Goal: Download file/media

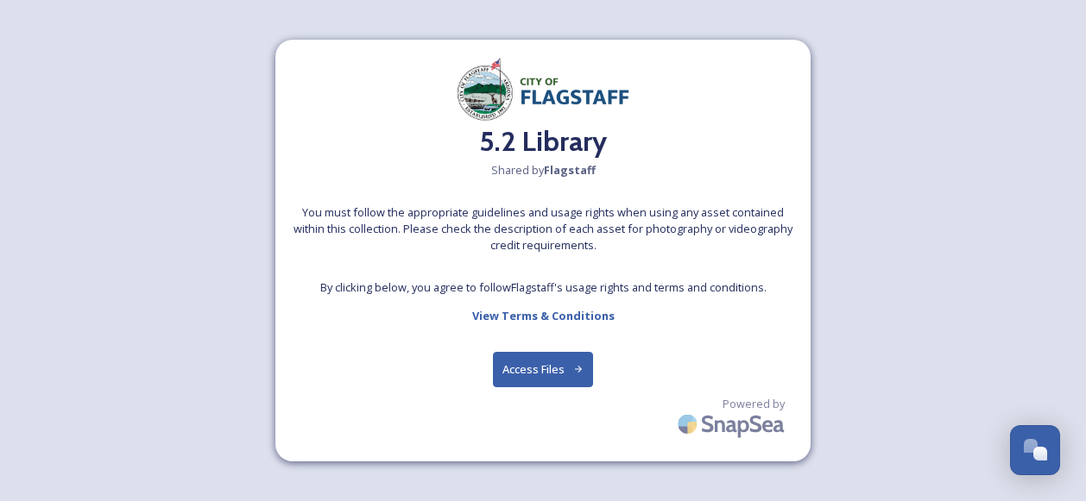
click at [533, 367] on button "Access Files" at bounding box center [543, 369] width 101 height 35
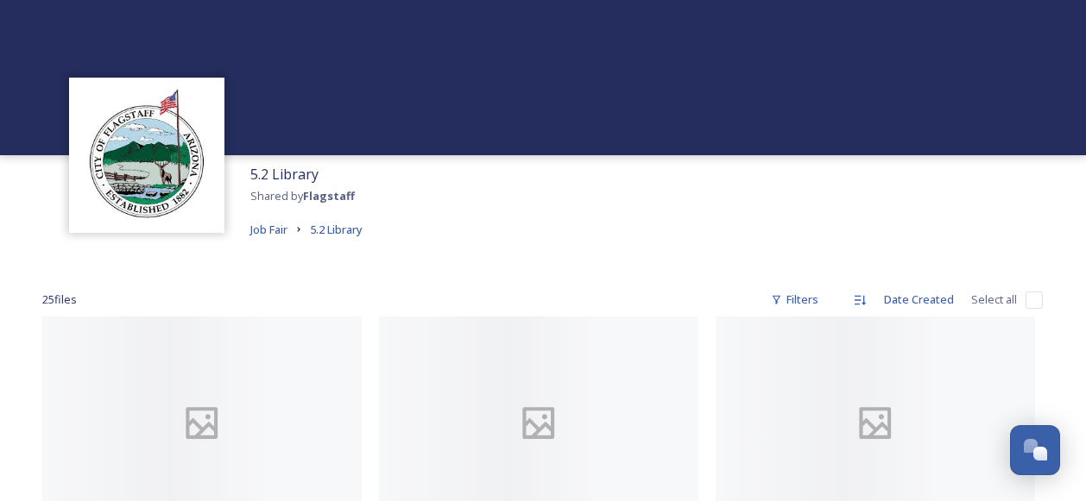
click at [364, 75] on div at bounding box center [543, 77] width 1086 height 155
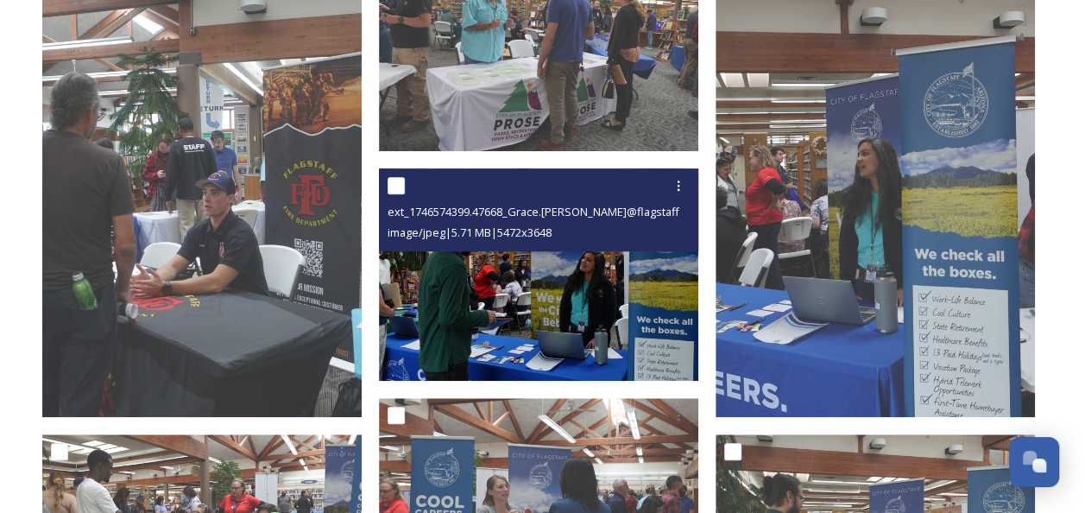
scroll to position [604, 0]
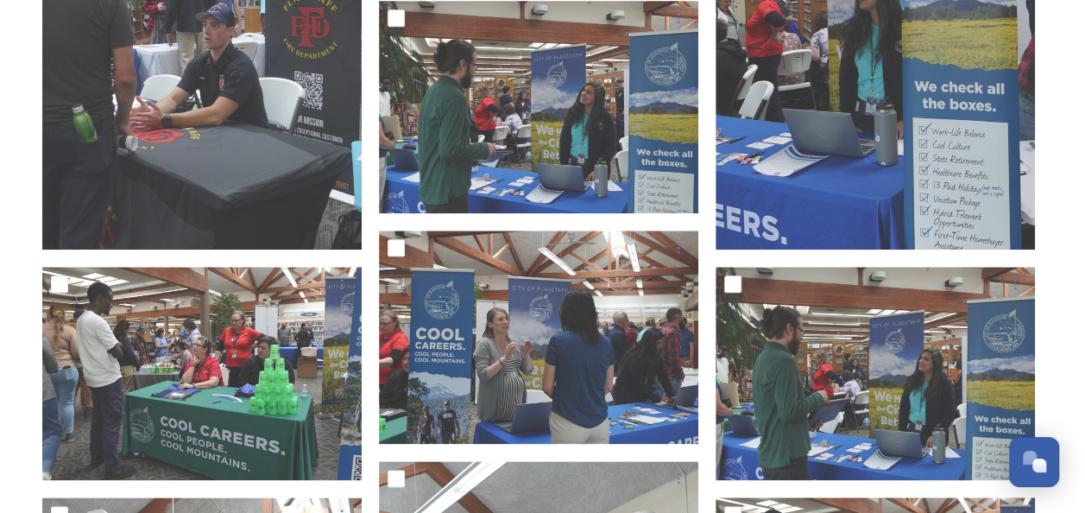
scroll to position [863, 0]
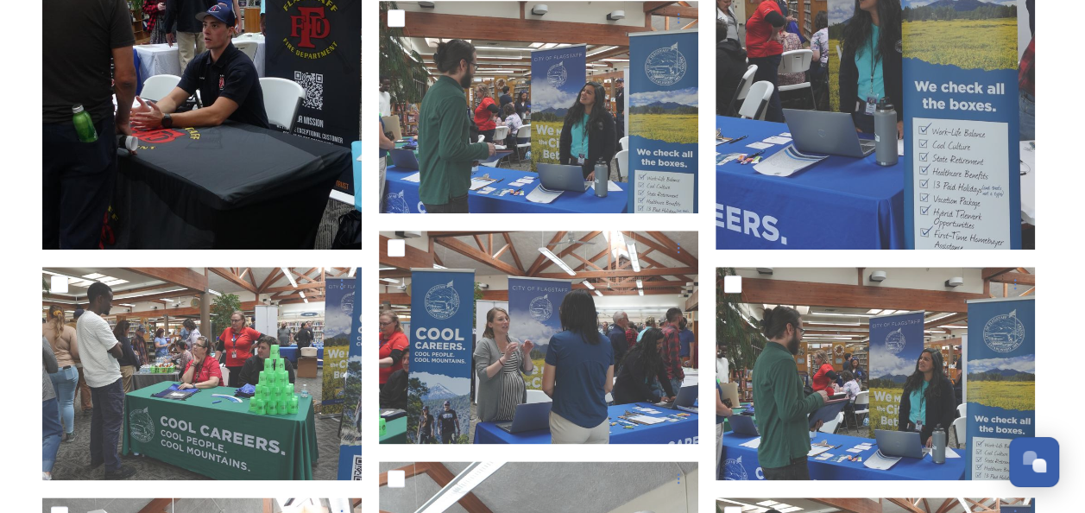
click at [228, 105] on img at bounding box center [201, 9] width 319 height 479
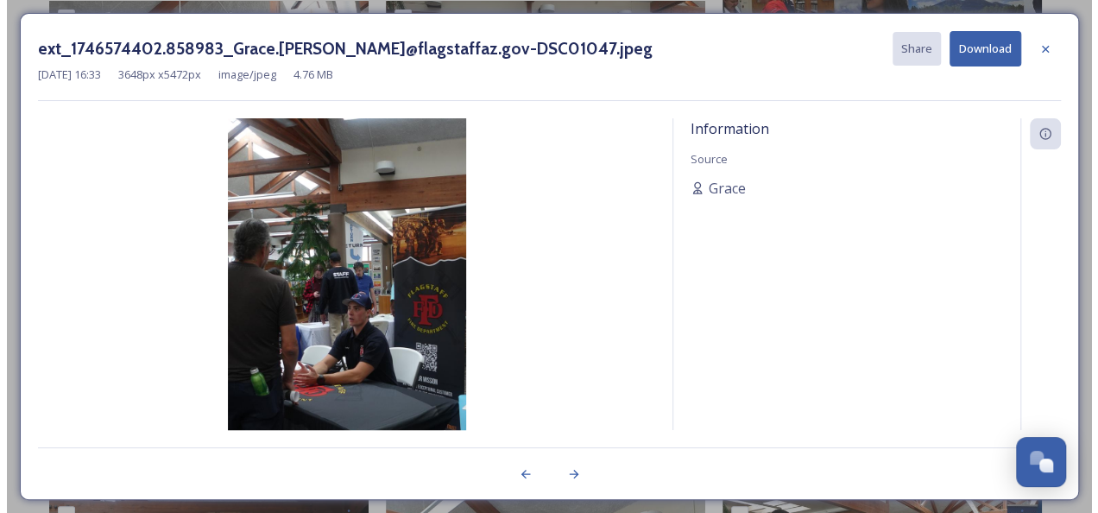
scroll to position [280, 0]
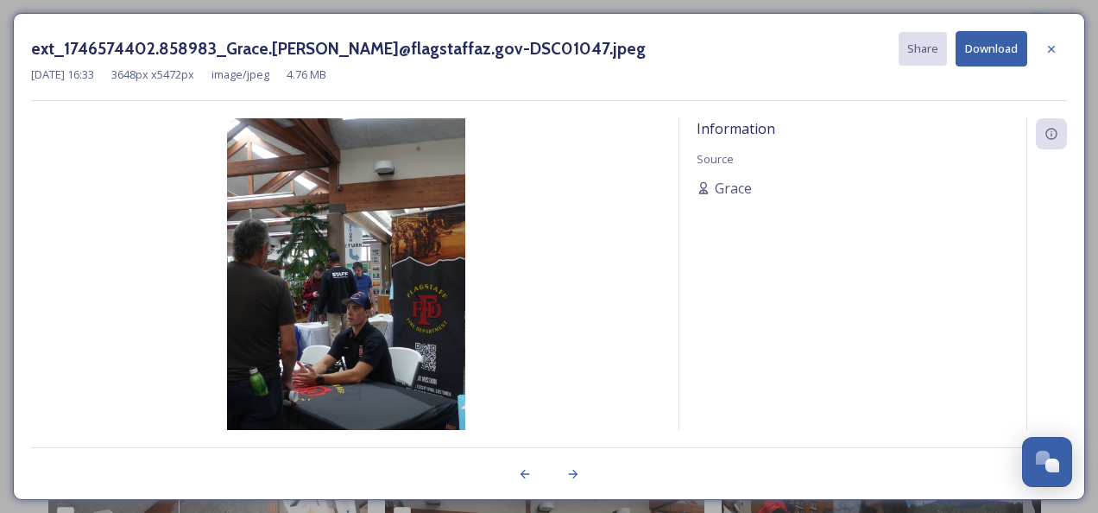
click at [968, 49] on button "Download" at bounding box center [991, 48] width 72 height 35
click at [627, 268] on img at bounding box center [346, 296] width 630 height 357
click at [573, 473] on icon at bounding box center [573, 474] width 14 height 14
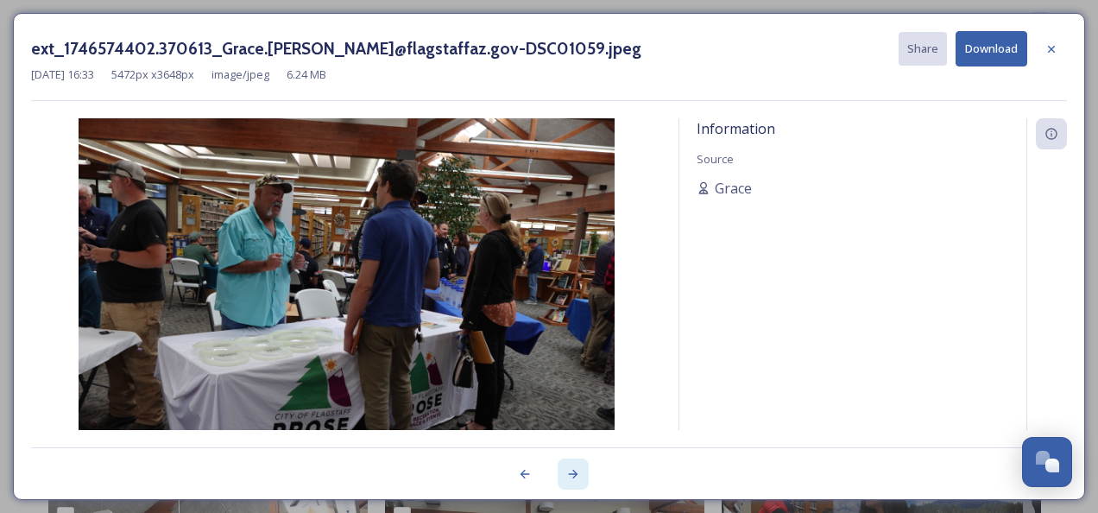
click at [573, 473] on icon at bounding box center [573, 474] width 14 height 14
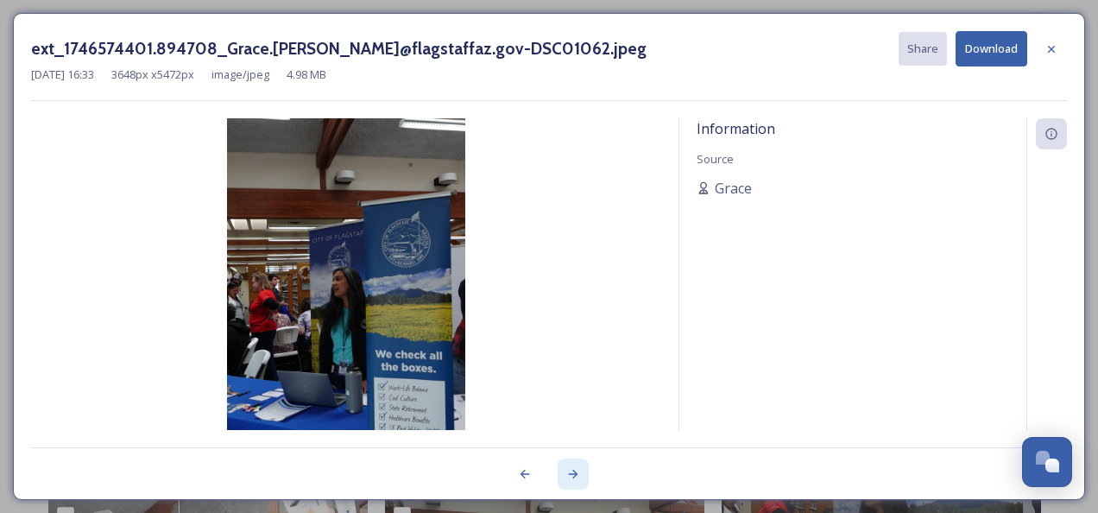
click at [573, 473] on icon at bounding box center [573, 474] width 14 height 14
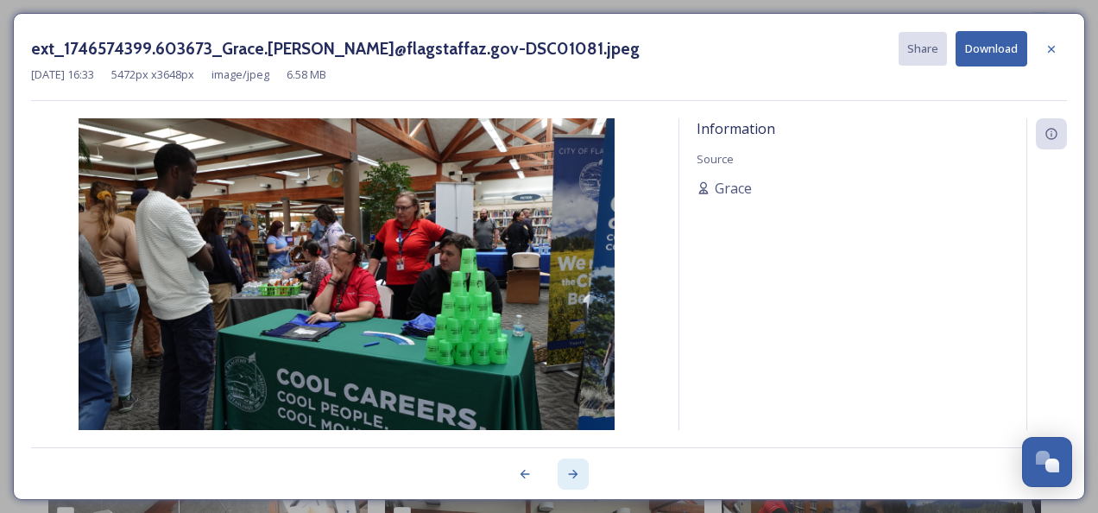
click at [573, 473] on icon at bounding box center [573, 474] width 14 height 14
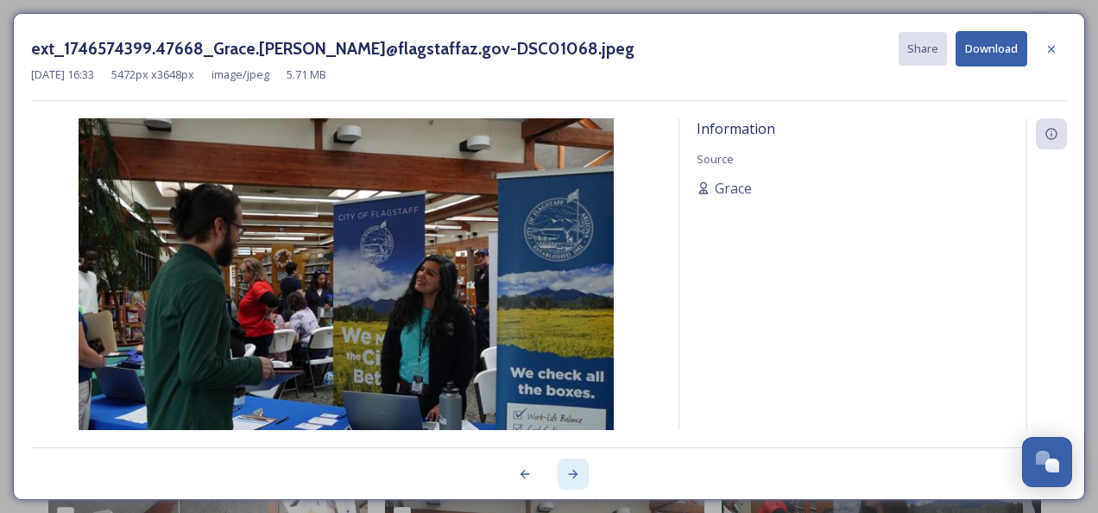
click at [573, 473] on icon at bounding box center [573, 474] width 14 height 14
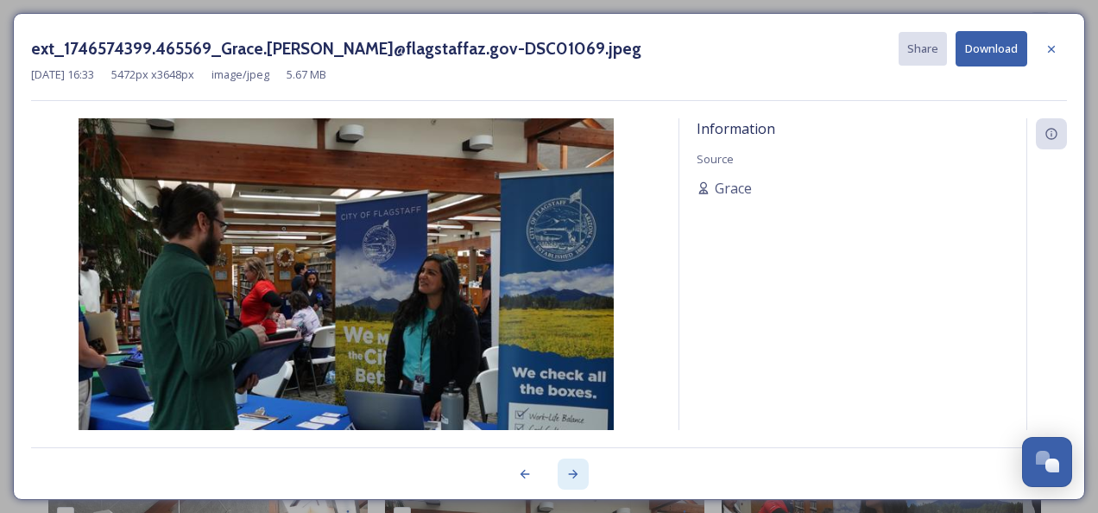
click at [573, 473] on icon at bounding box center [573, 474] width 14 height 14
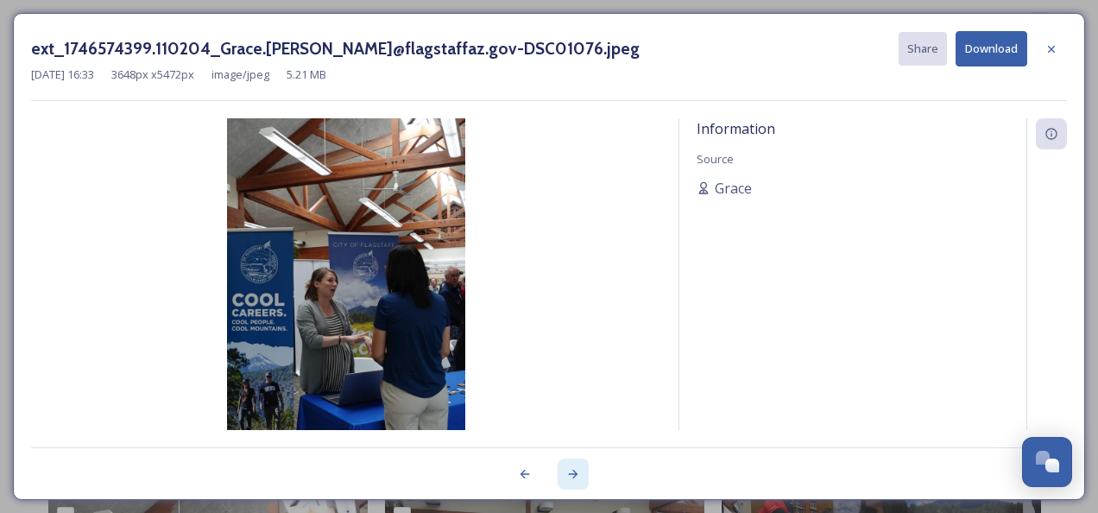
click at [573, 473] on icon at bounding box center [573, 474] width 14 height 14
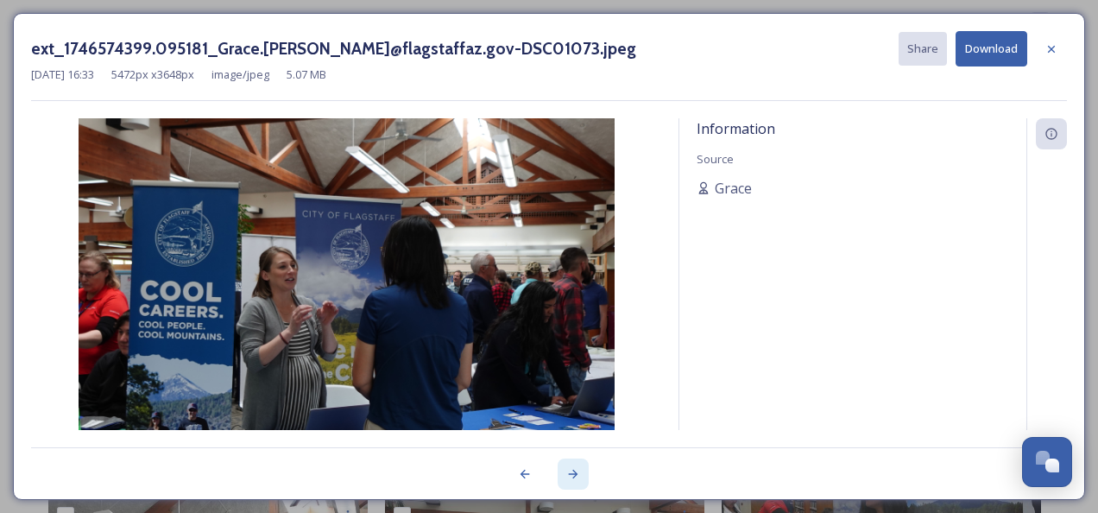
click at [573, 473] on icon at bounding box center [573, 474] width 14 height 14
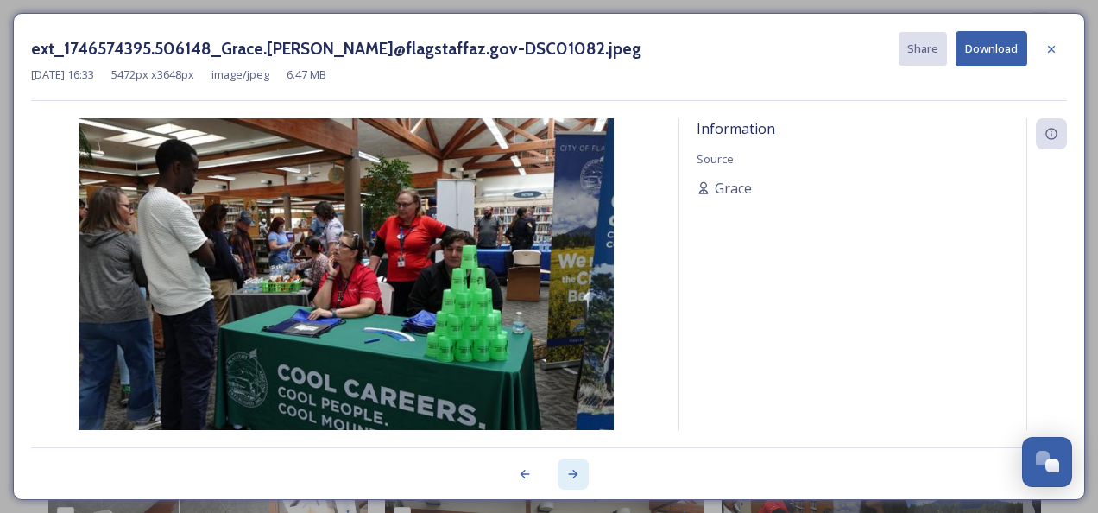
click at [573, 473] on icon at bounding box center [573, 474] width 14 height 14
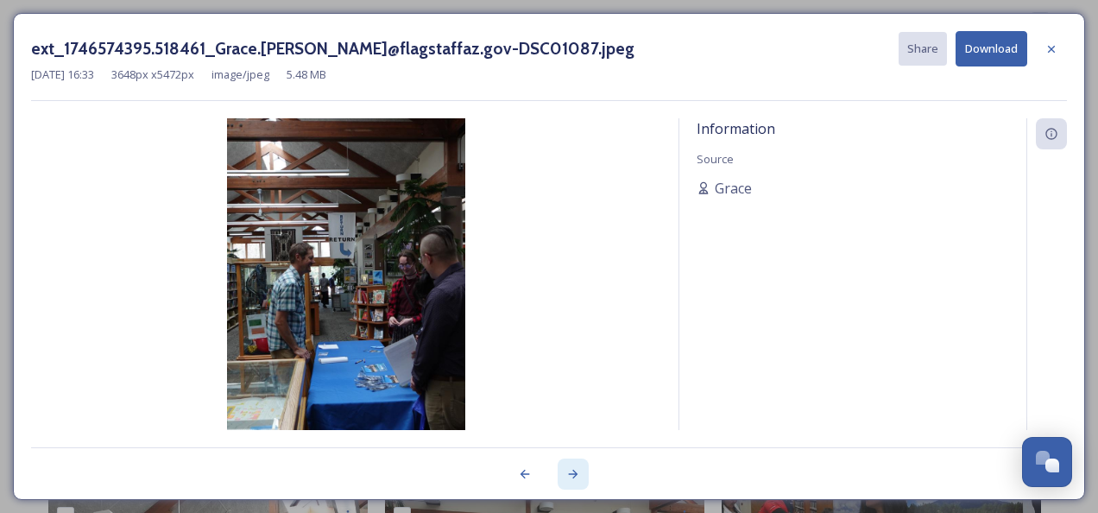
click at [573, 473] on icon at bounding box center [573, 474] width 14 height 14
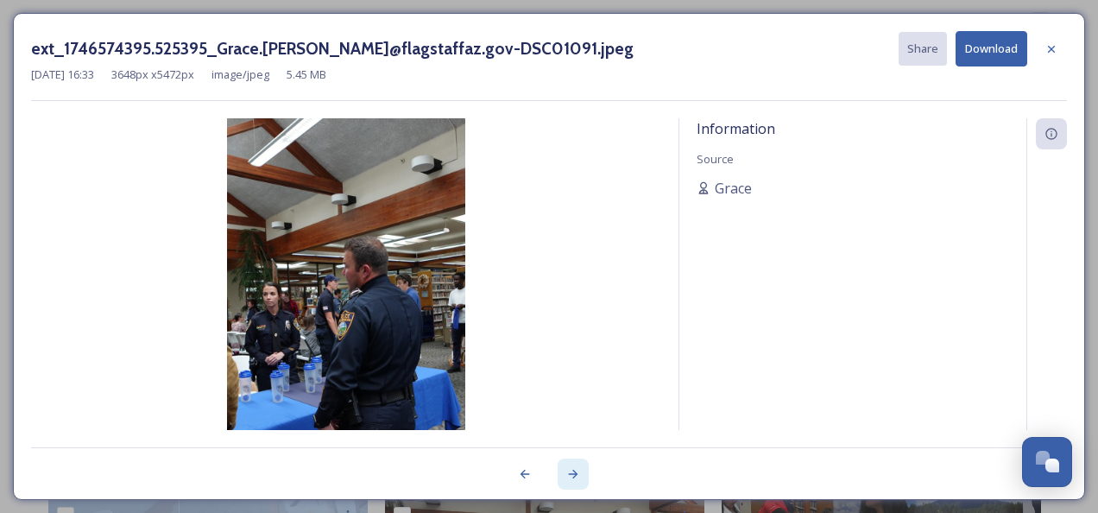
click at [573, 473] on icon at bounding box center [573, 474] width 14 height 14
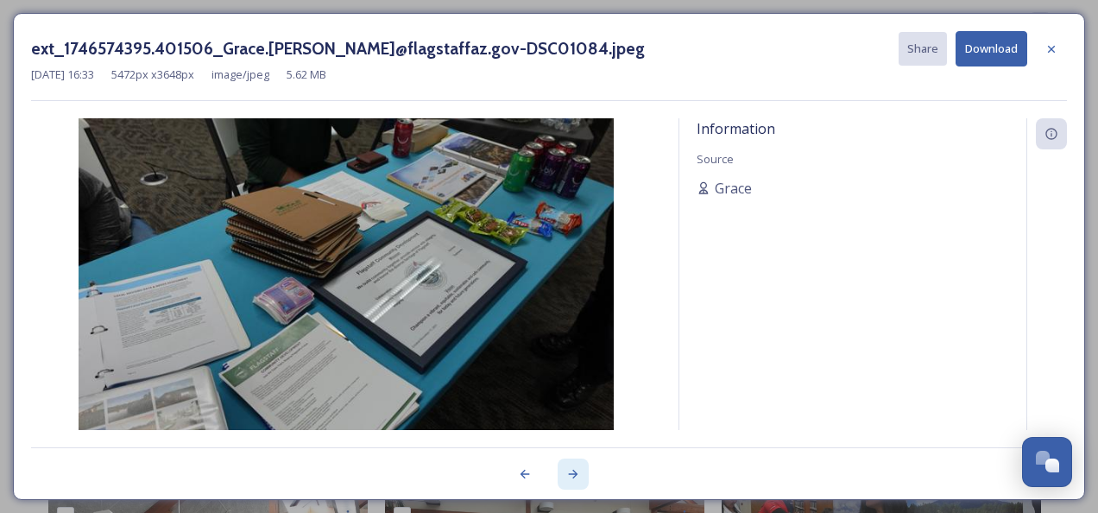
click at [573, 473] on icon at bounding box center [573, 474] width 14 height 14
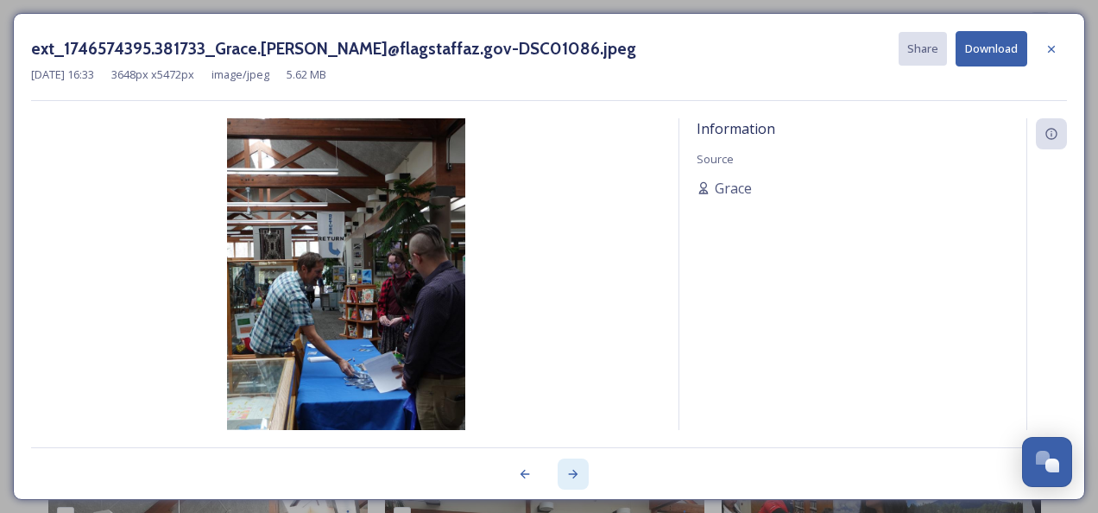
click at [575, 470] on icon at bounding box center [573, 474] width 14 height 14
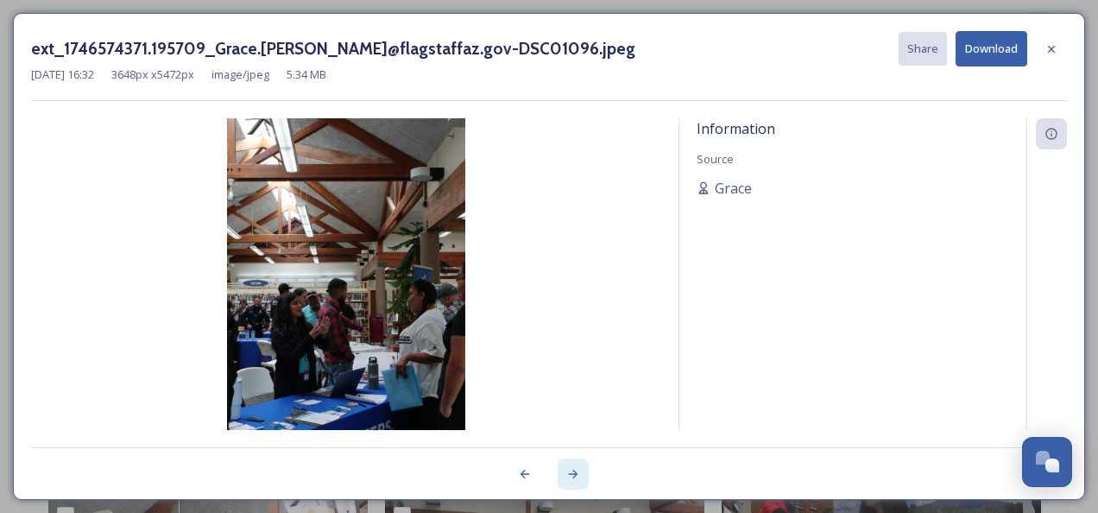
click at [575, 470] on icon at bounding box center [573, 474] width 14 height 14
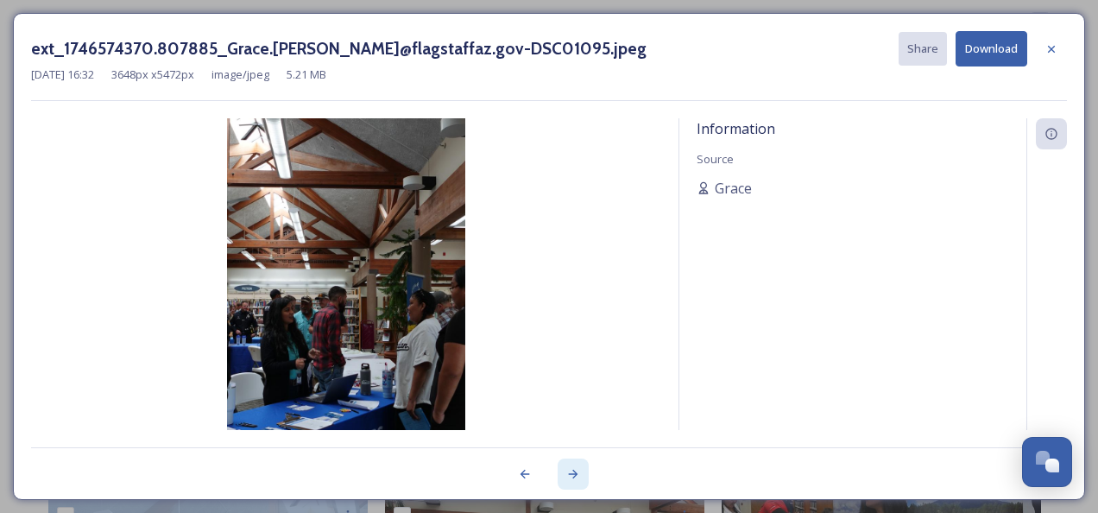
click at [575, 470] on icon at bounding box center [573, 474] width 14 height 14
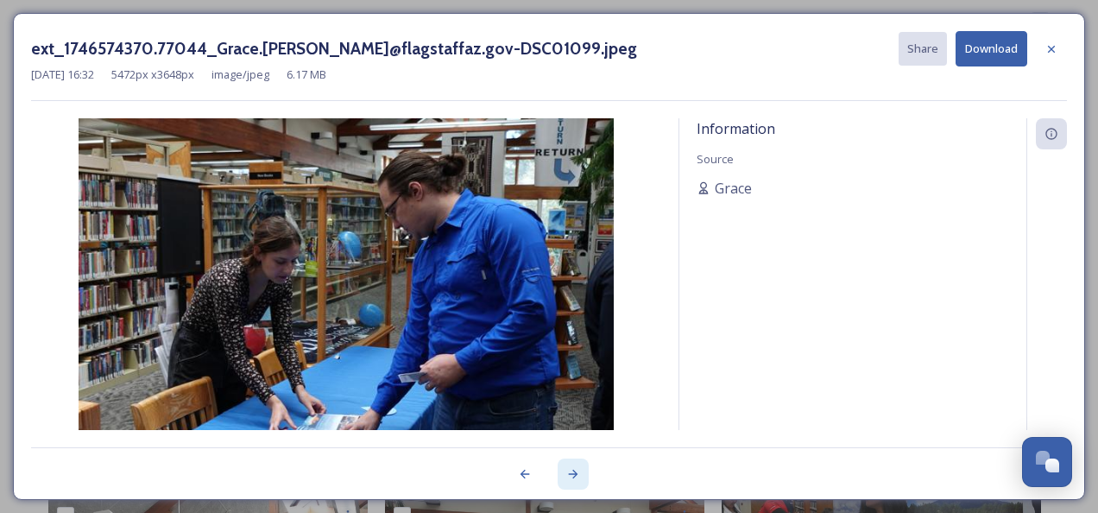
click at [575, 470] on icon at bounding box center [573, 474] width 14 height 14
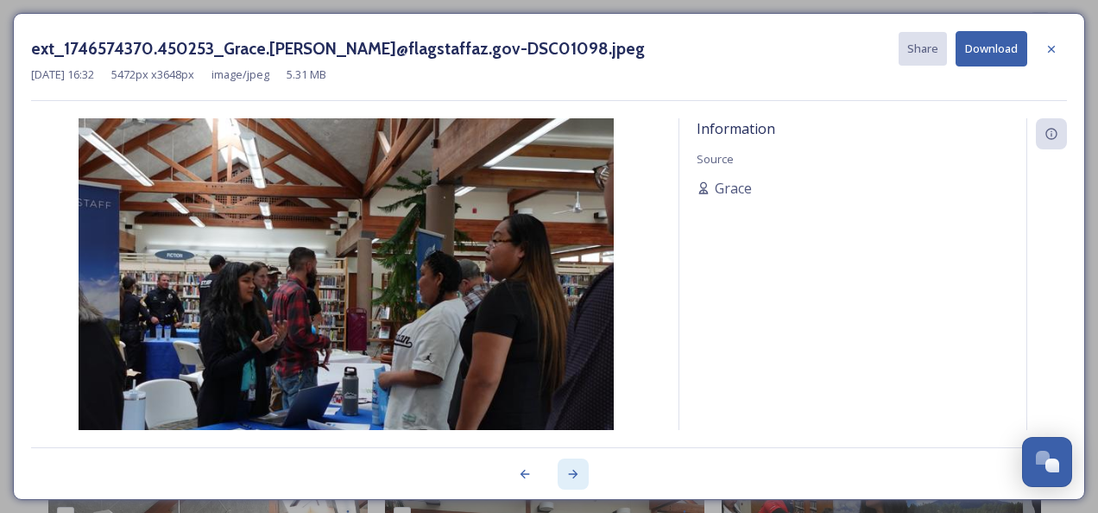
click at [575, 470] on icon at bounding box center [573, 474] width 14 height 14
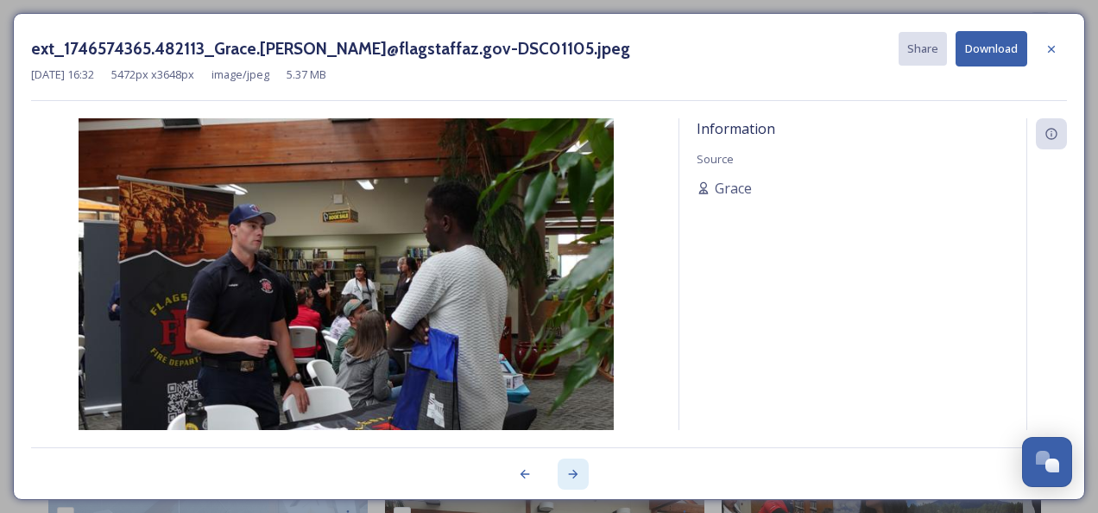
click at [575, 470] on icon at bounding box center [573, 474] width 14 height 14
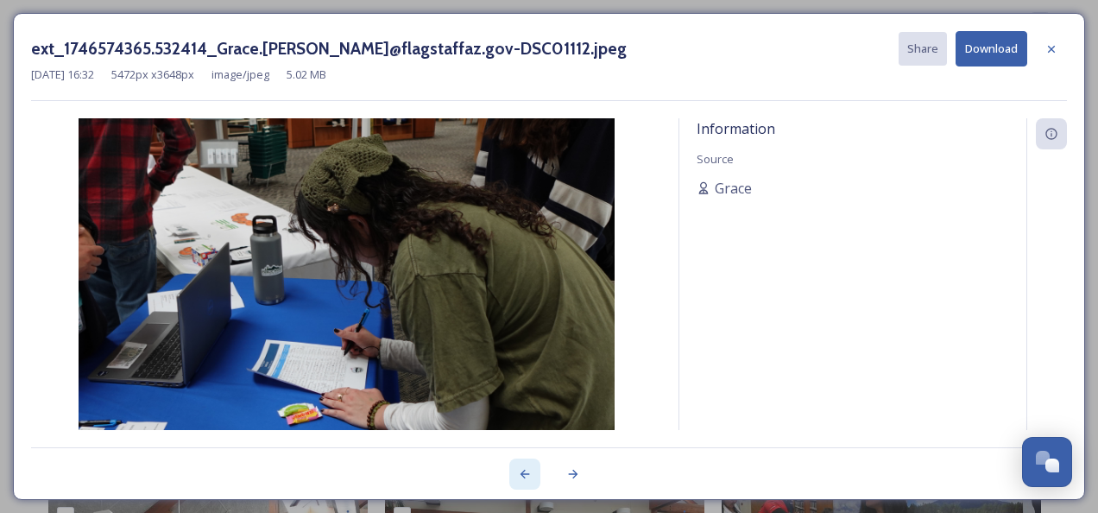
drag, startPoint x: 575, startPoint y: 470, endPoint x: 523, endPoint y: 473, distance: 51.8
click at [523, 473] on icon at bounding box center [525, 474] width 14 height 14
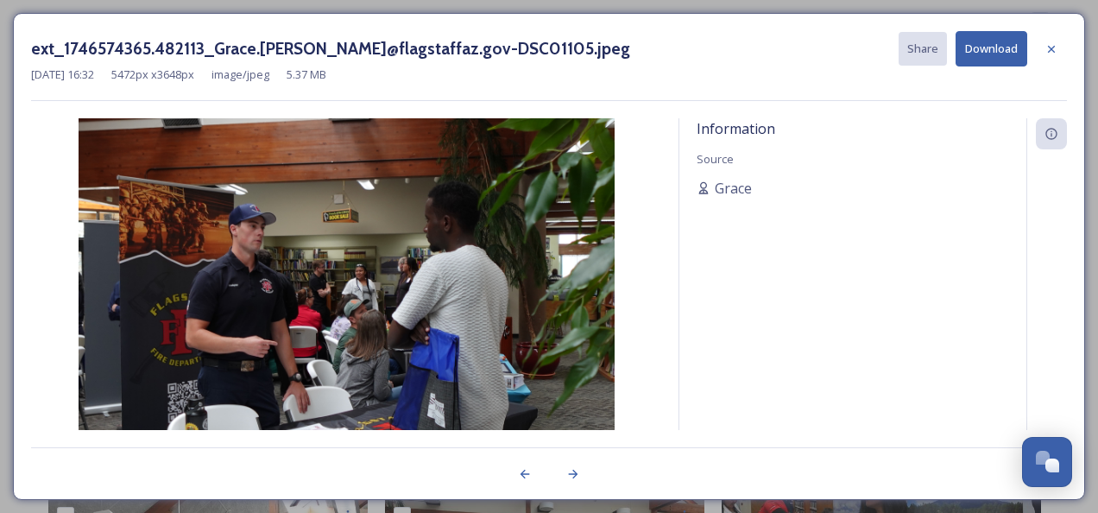
click at [1001, 45] on button "Download" at bounding box center [991, 48] width 72 height 35
drag, startPoint x: 886, startPoint y: 314, endPoint x: 902, endPoint y: 255, distance: 60.7
click at [886, 314] on div "Information Source Grace" at bounding box center [852, 274] width 347 height 312
click at [571, 470] on icon at bounding box center [573, 474] width 14 height 14
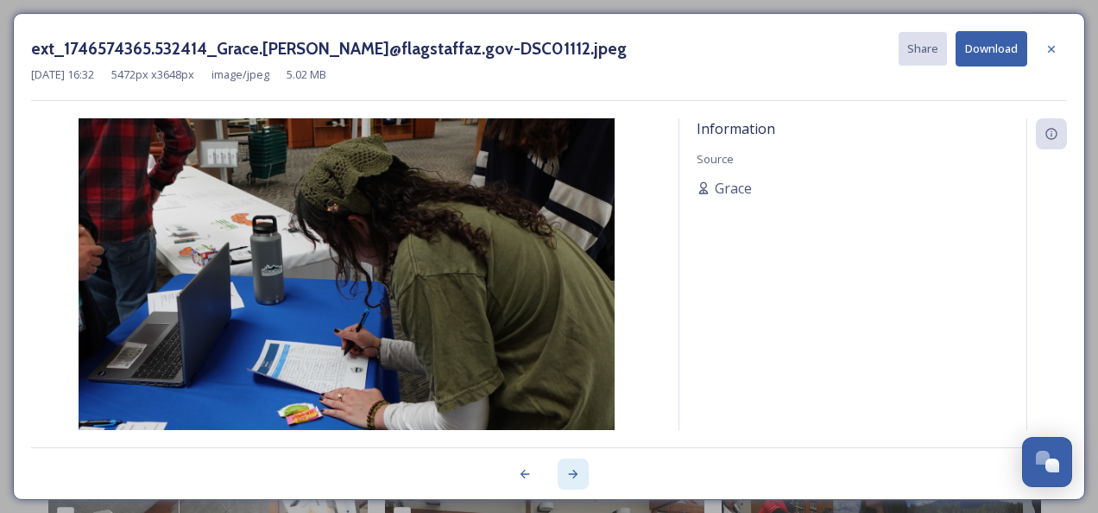
click at [571, 470] on icon at bounding box center [573, 474] width 14 height 14
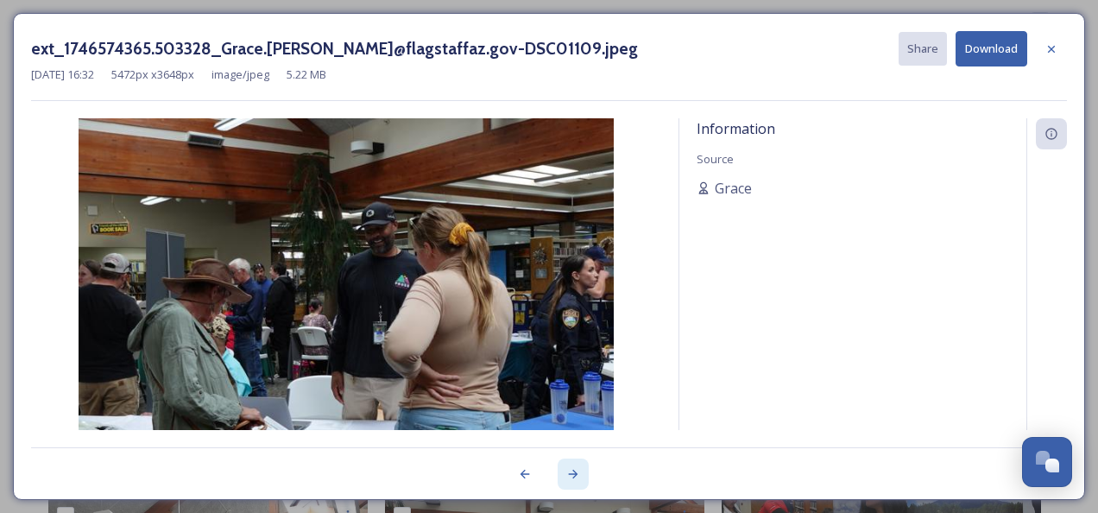
click at [571, 470] on icon at bounding box center [573, 474] width 14 height 14
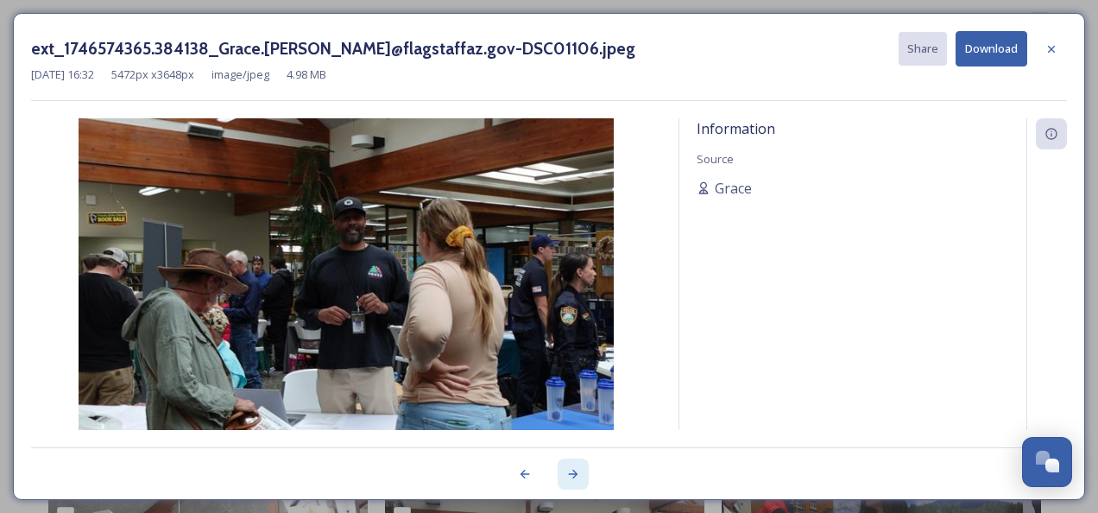
click at [573, 472] on icon at bounding box center [573, 474] width 14 height 14
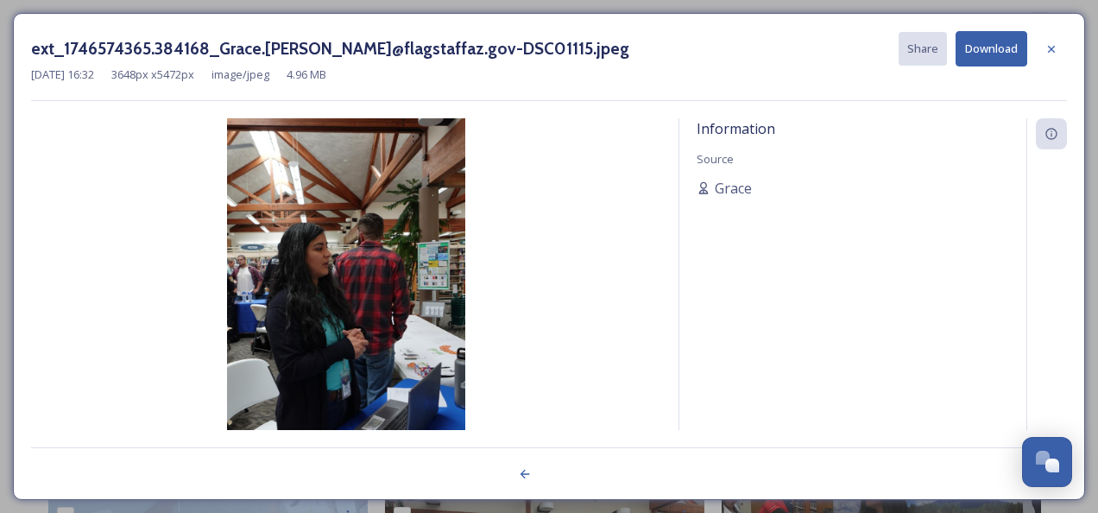
click at [573, 472] on div at bounding box center [549, 464] width 1036 height 35
drag, startPoint x: 573, startPoint y: 472, endPoint x: 552, endPoint y: 475, distance: 20.9
click at [573, 472] on div at bounding box center [549, 464] width 1036 height 35
click at [520, 469] on icon at bounding box center [525, 474] width 14 height 14
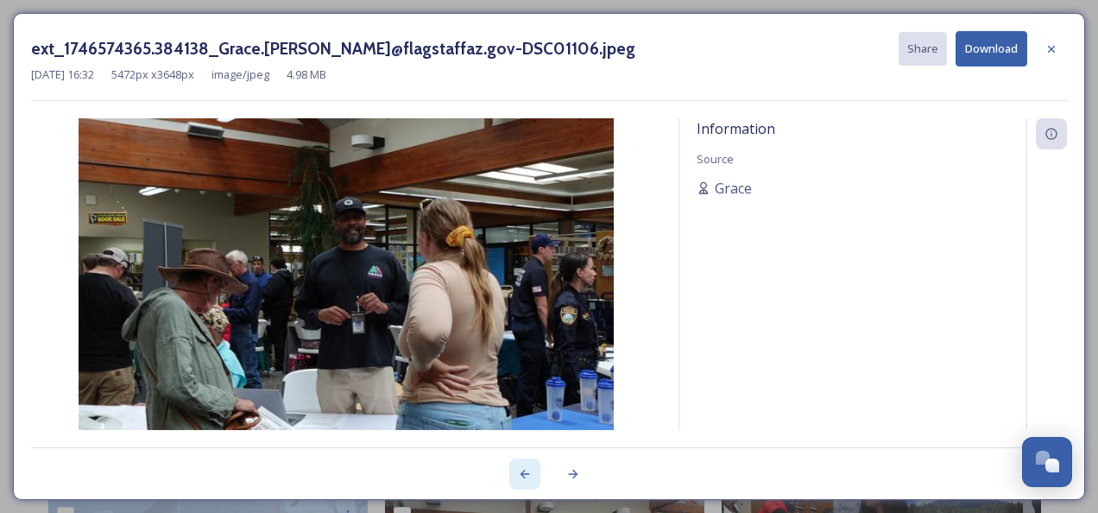
click at [520, 469] on icon at bounding box center [525, 474] width 14 height 14
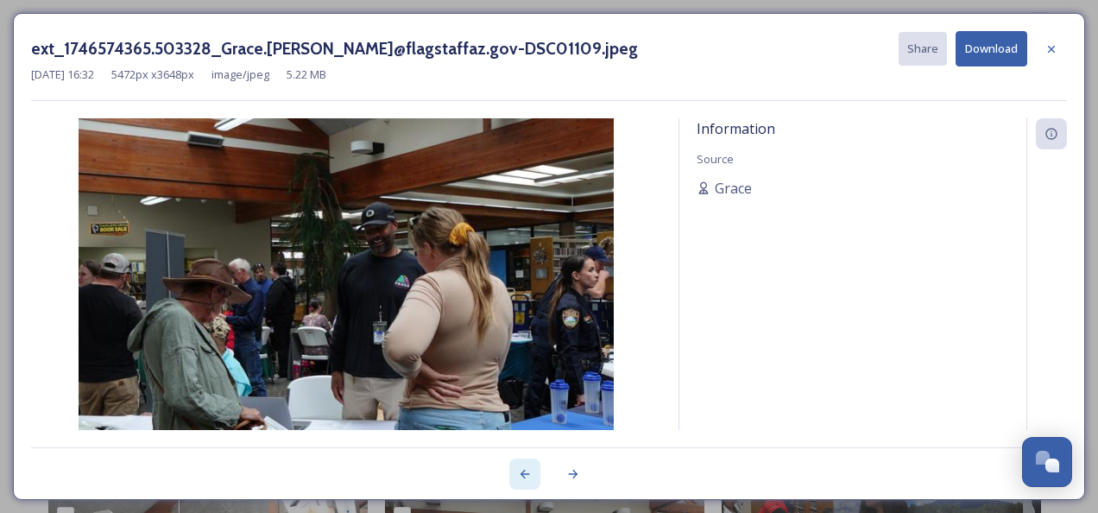
click at [521, 469] on icon at bounding box center [525, 474] width 14 height 14
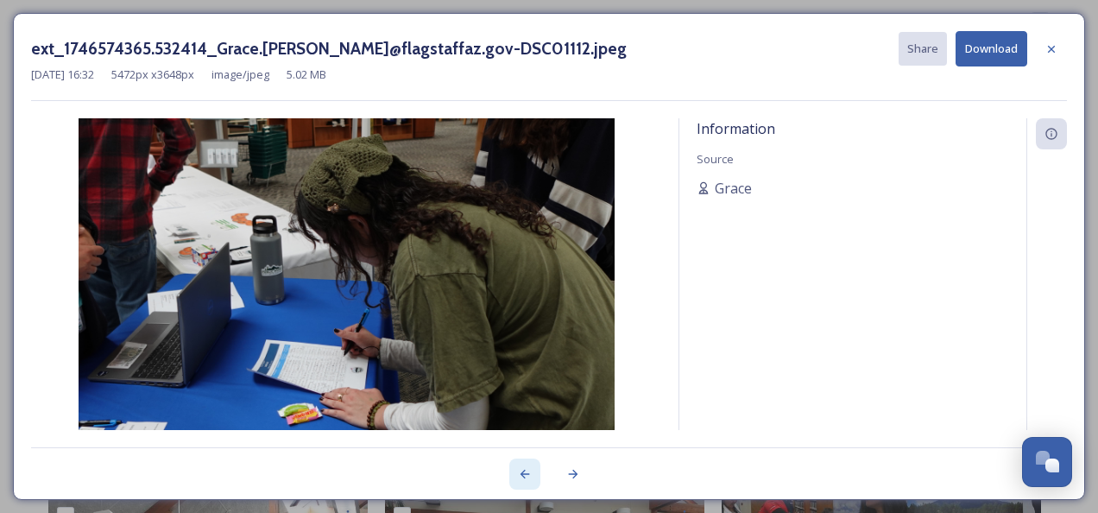
click at [521, 470] on icon at bounding box center [525, 474] width 14 height 14
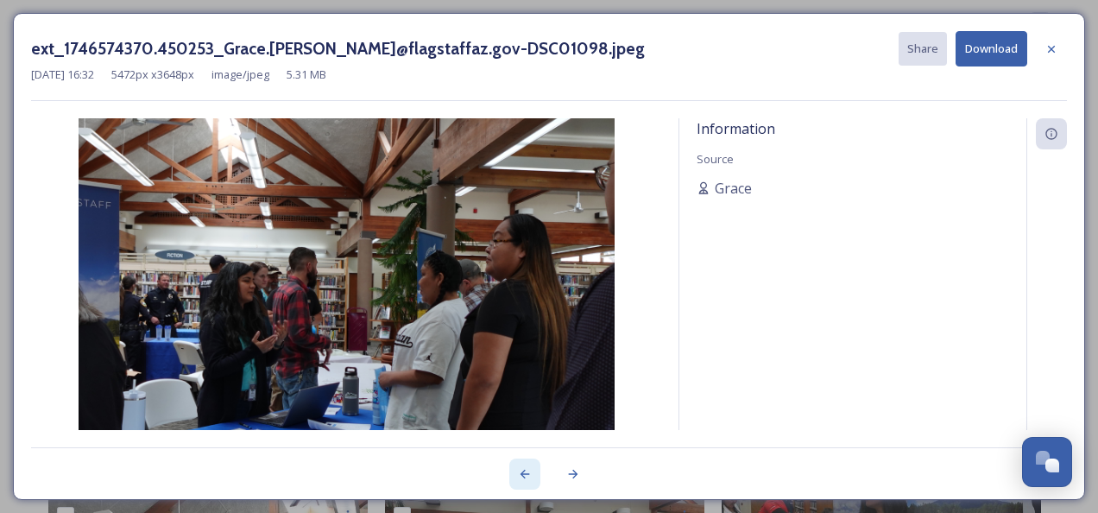
click at [521, 470] on icon at bounding box center [525, 474] width 14 height 14
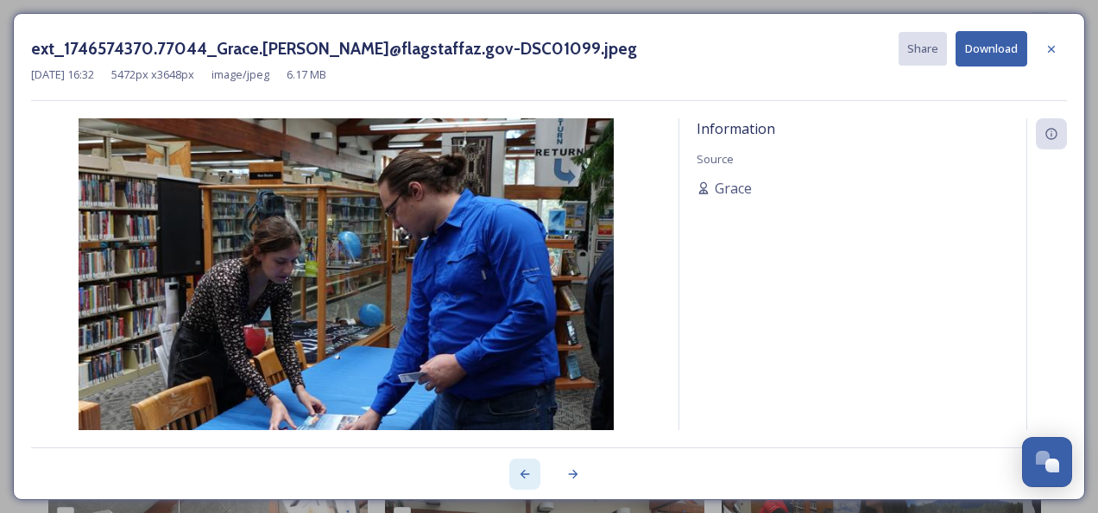
click at [523, 471] on icon at bounding box center [525, 474] width 14 height 14
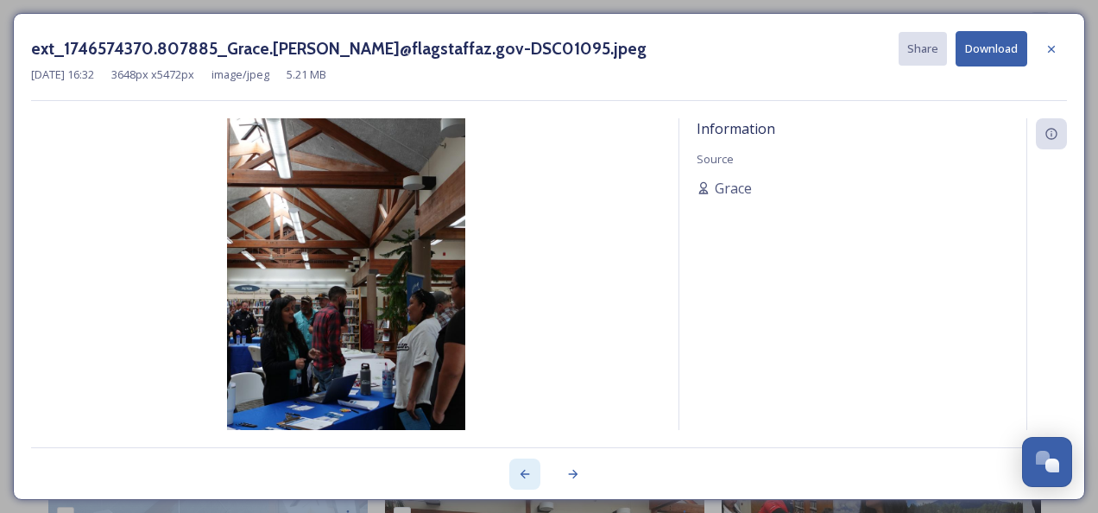
click at [524, 471] on icon at bounding box center [525, 474] width 14 height 14
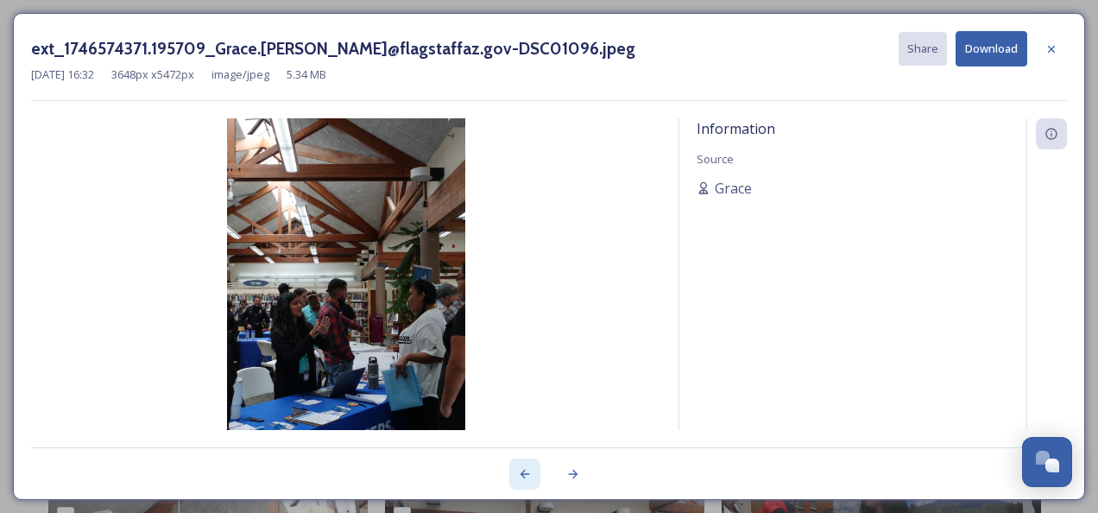
click at [524, 471] on icon at bounding box center [525, 474] width 14 height 14
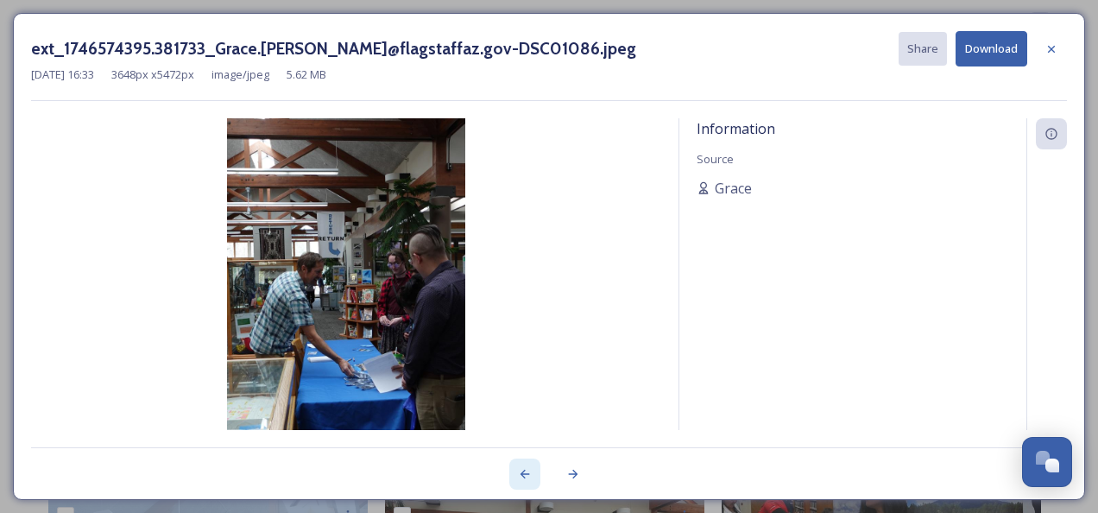
click at [524, 471] on icon at bounding box center [525, 474] width 14 height 14
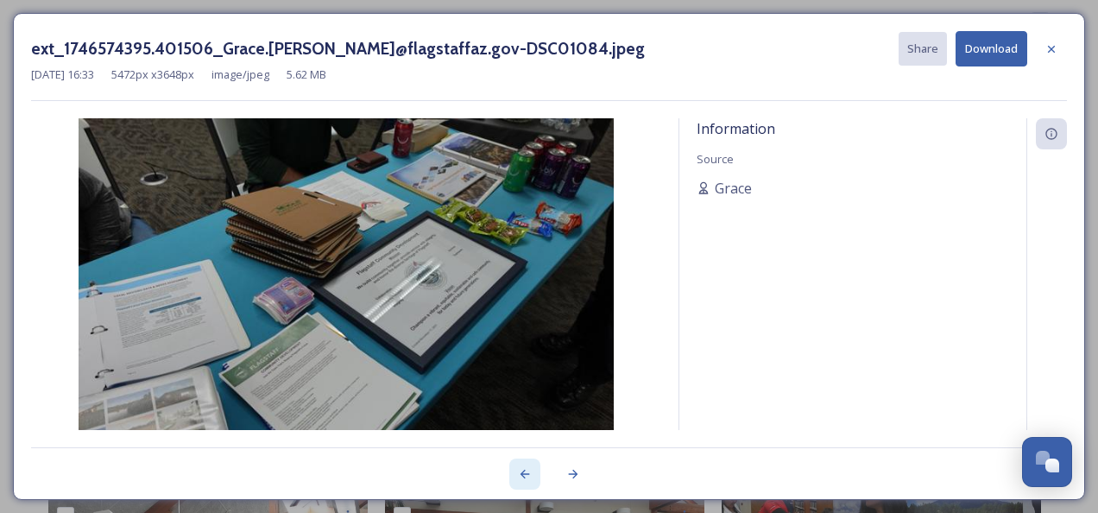
click at [524, 471] on icon at bounding box center [525, 474] width 14 height 14
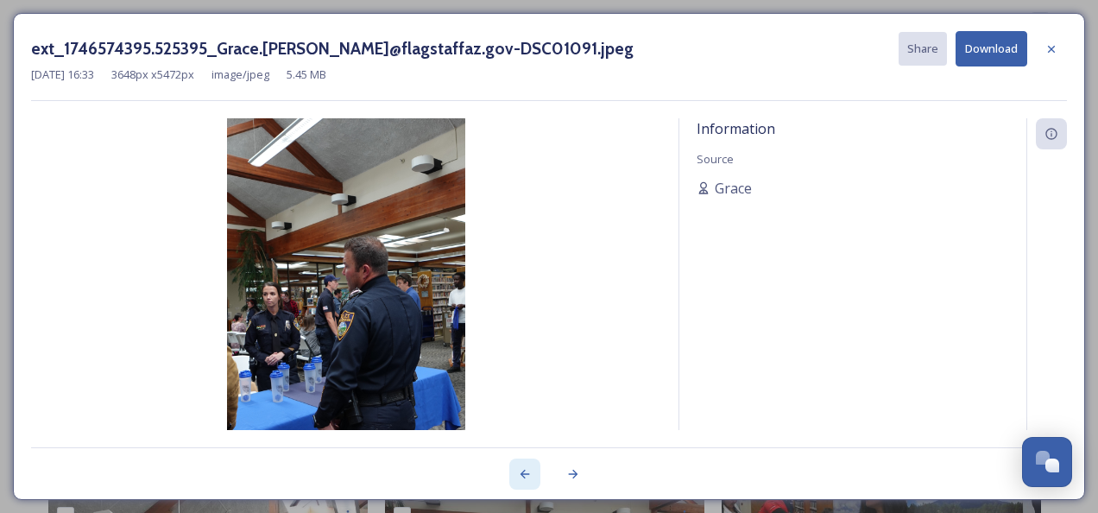
click at [524, 471] on icon at bounding box center [525, 474] width 14 height 14
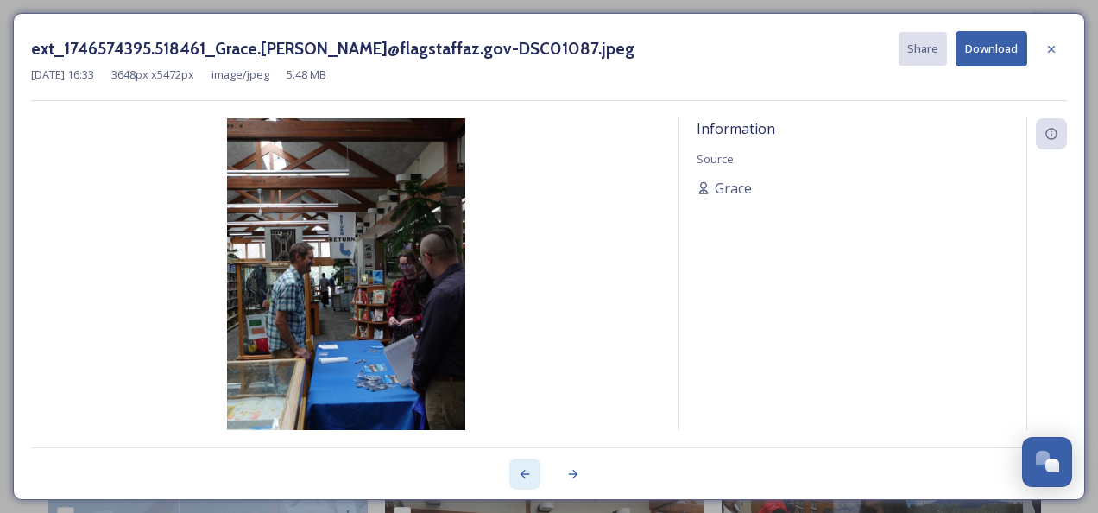
click at [525, 472] on icon at bounding box center [525, 474] width 14 height 14
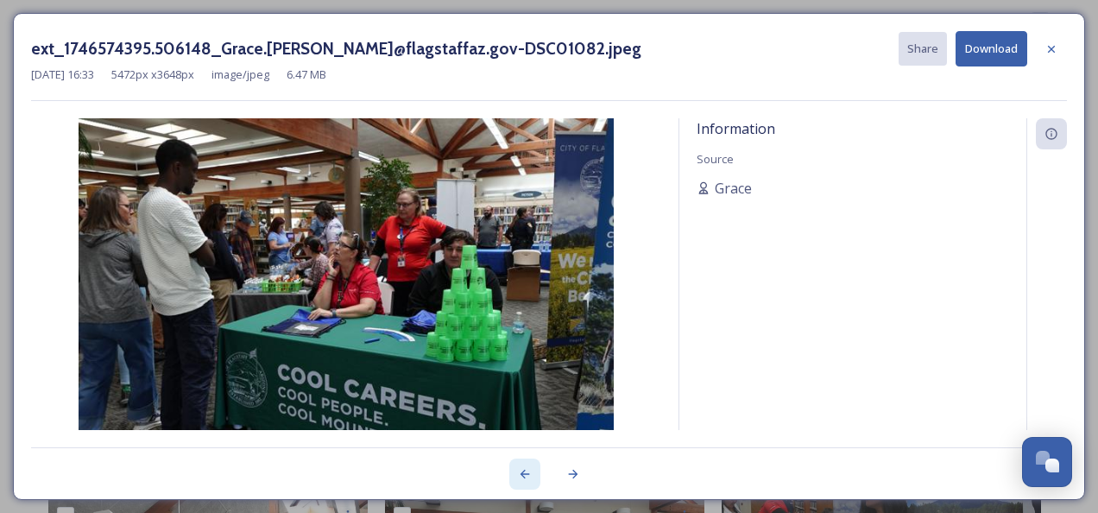
click at [525, 472] on icon at bounding box center [525, 474] width 14 height 14
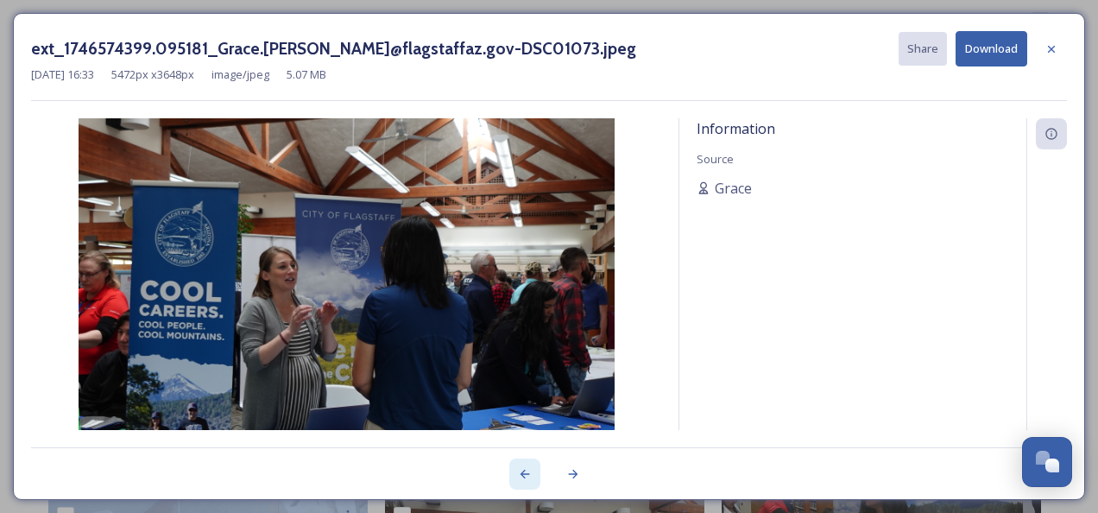
click at [525, 472] on icon at bounding box center [525, 474] width 14 height 14
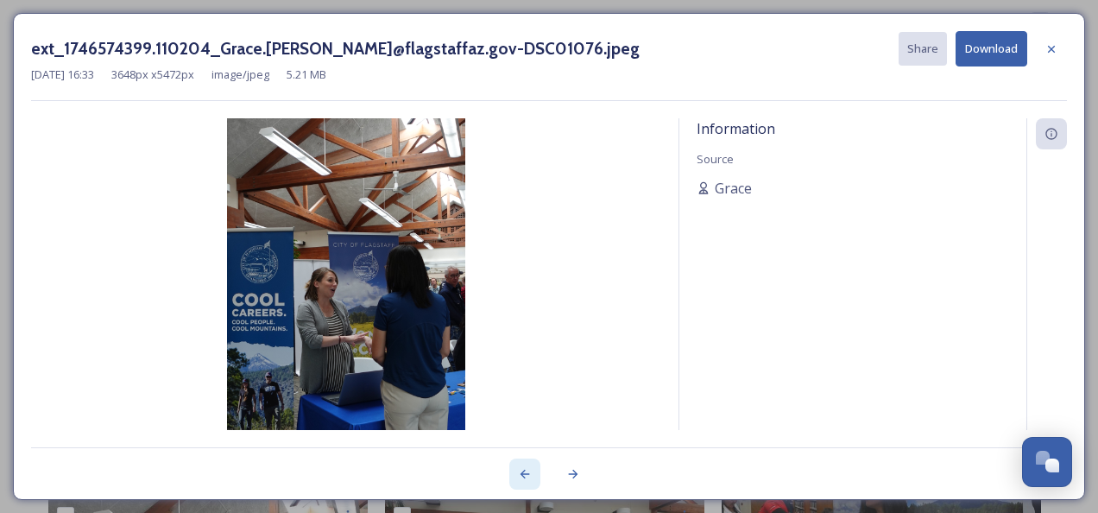
click at [526, 472] on icon at bounding box center [525, 474] width 14 height 14
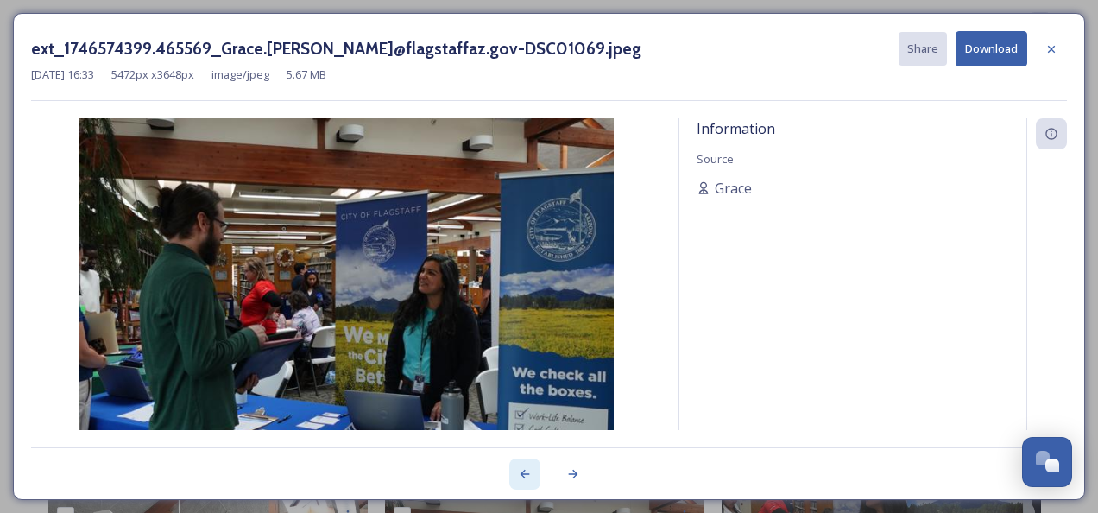
click at [526, 473] on icon at bounding box center [525, 474] width 14 height 14
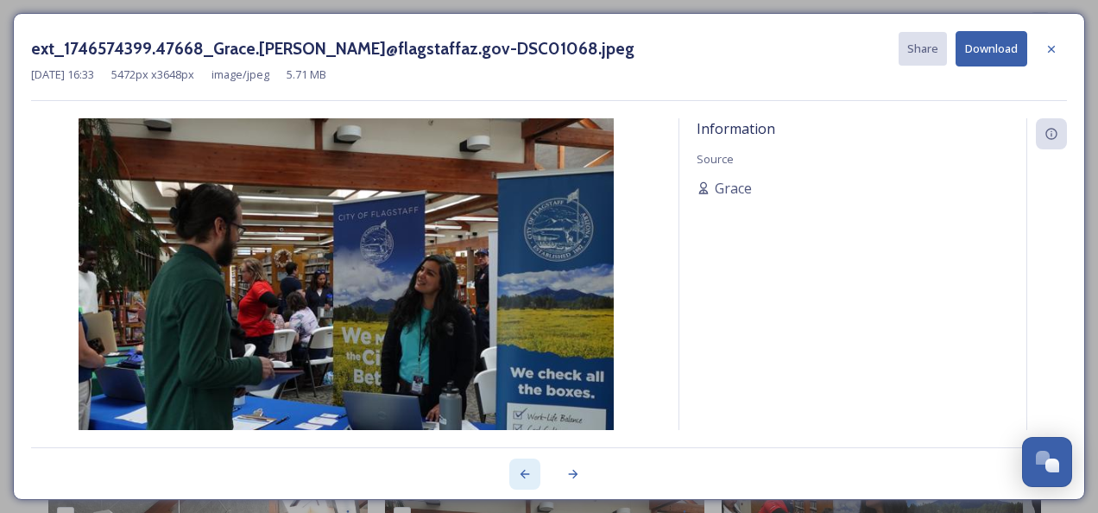
click at [526, 473] on icon at bounding box center [525, 474] width 14 height 14
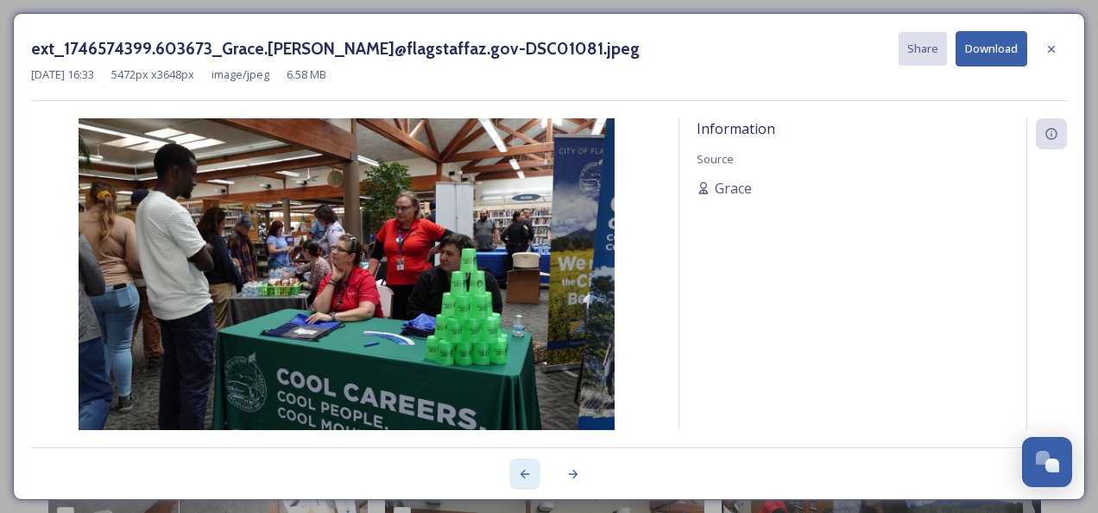
click at [526, 473] on icon at bounding box center [525, 474] width 14 height 14
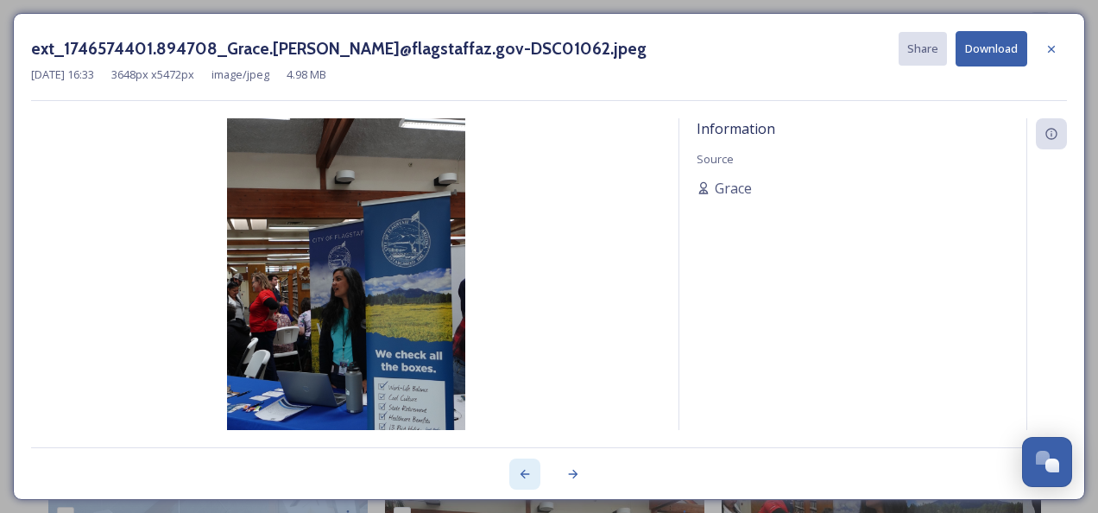
click at [526, 473] on icon at bounding box center [525, 474] width 14 height 14
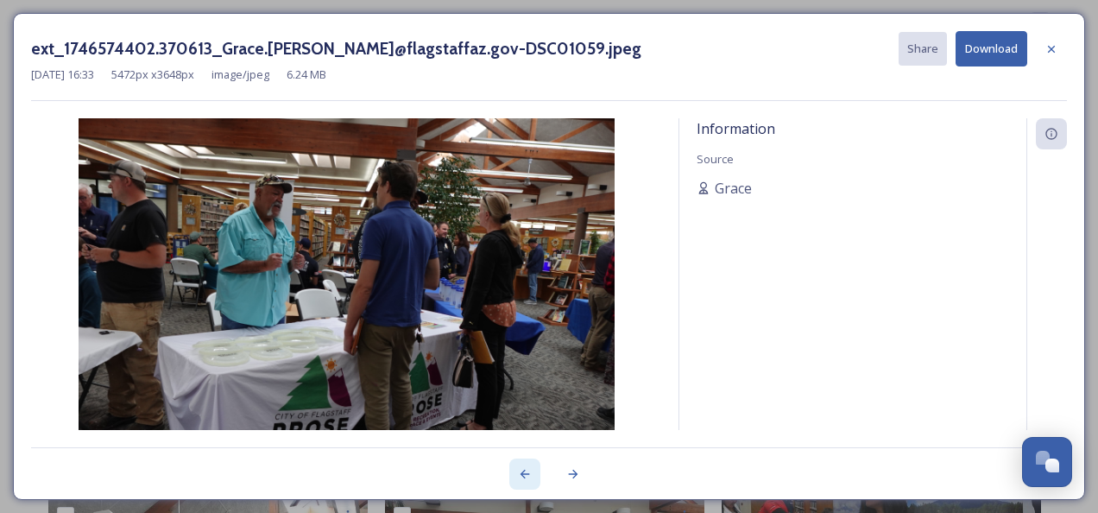
click at [526, 473] on icon at bounding box center [525, 474] width 14 height 14
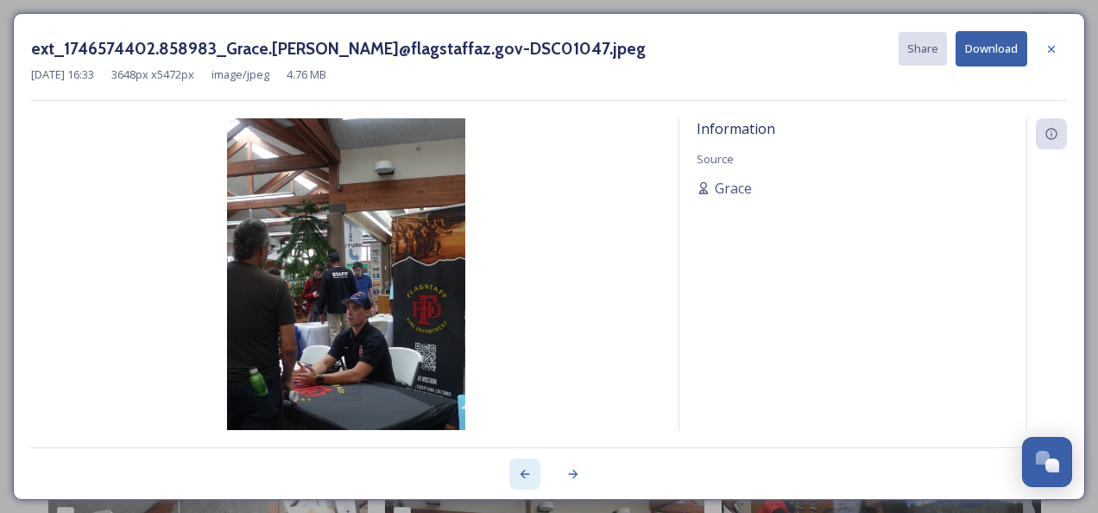
click at [526, 473] on icon at bounding box center [525, 474] width 14 height 14
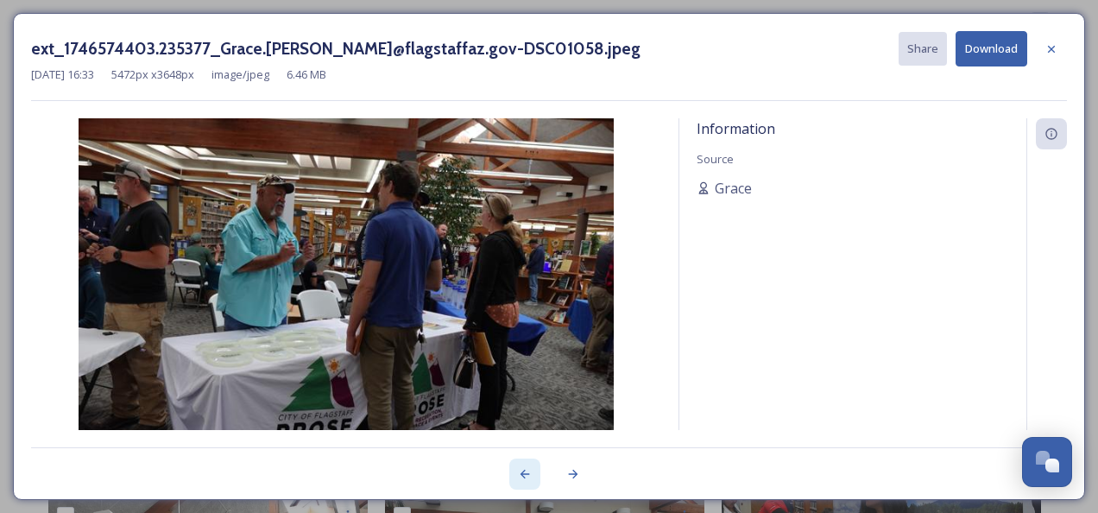
click at [526, 473] on icon at bounding box center [525, 474] width 14 height 14
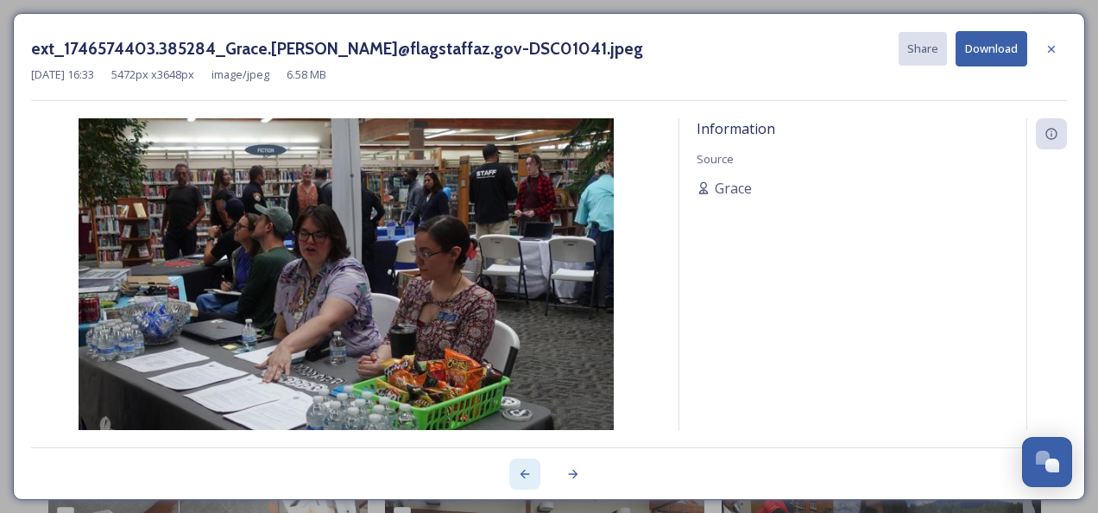
click at [527, 473] on icon at bounding box center [524, 473] width 9 height 9
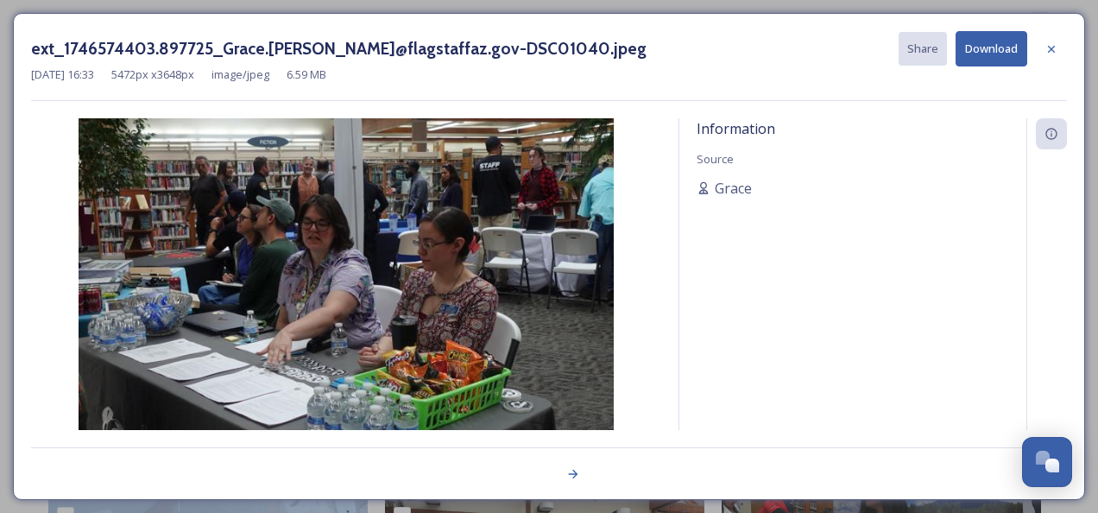
click at [528, 475] on div at bounding box center [549, 464] width 1036 height 35
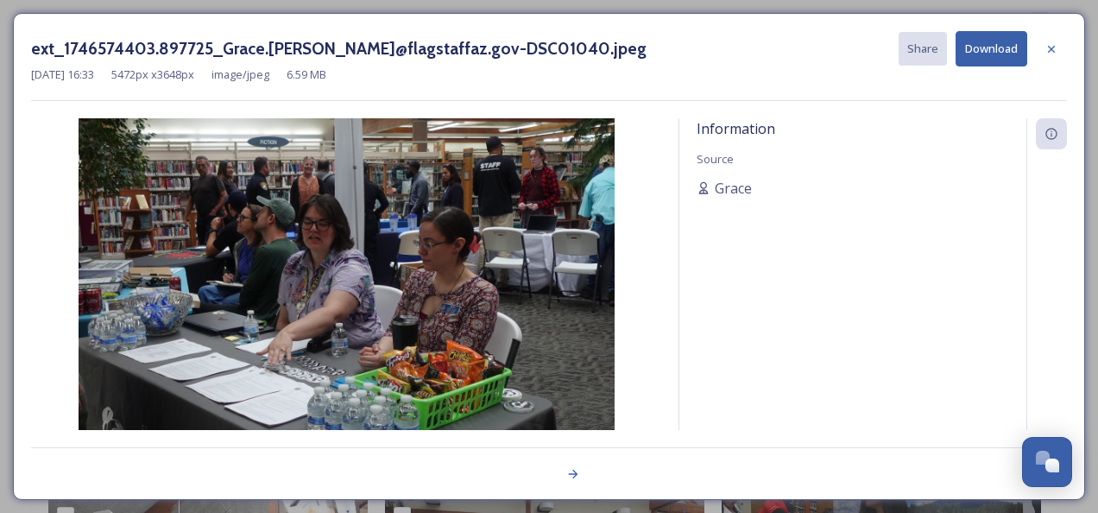
click at [528, 475] on div at bounding box center [549, 464] width 1036 height 35
click at [570, 476] on icon at bounding box center [573, 474] width 14 height 14
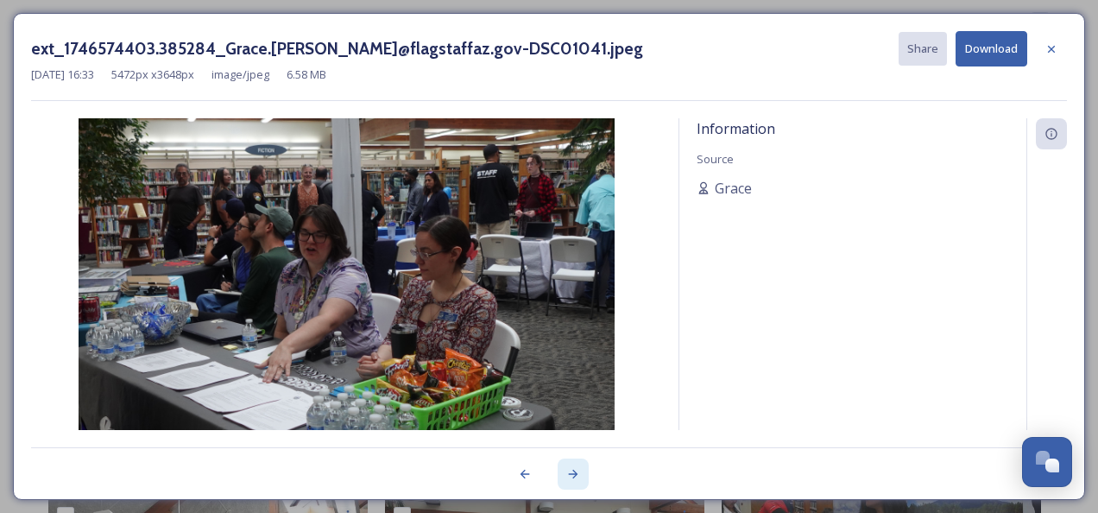
click at [571, 473] on icon at bounding box center [573, 473] width 9 height 9
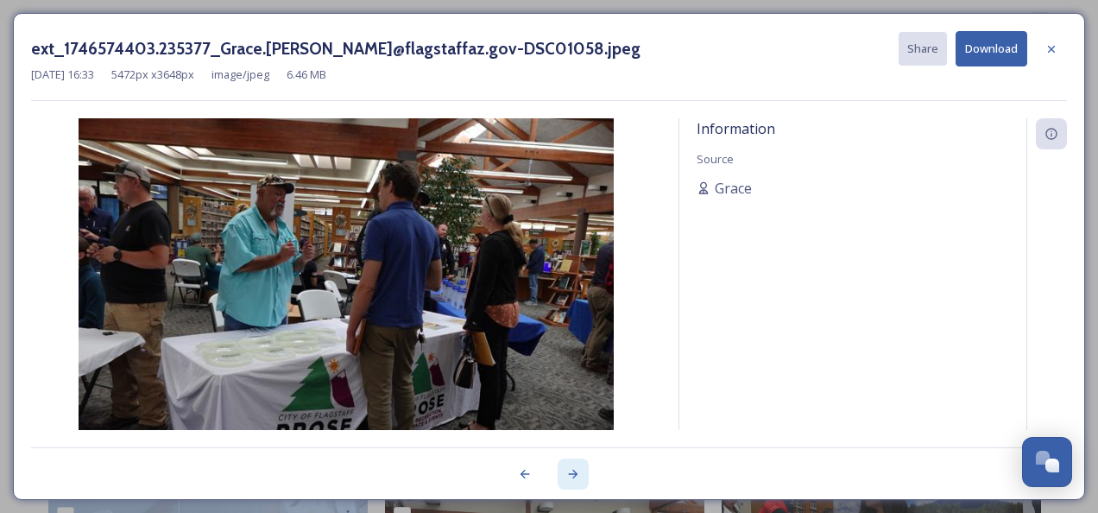
click at [571, 473] on icon at bounding box center [573, 473] width 9 height 9
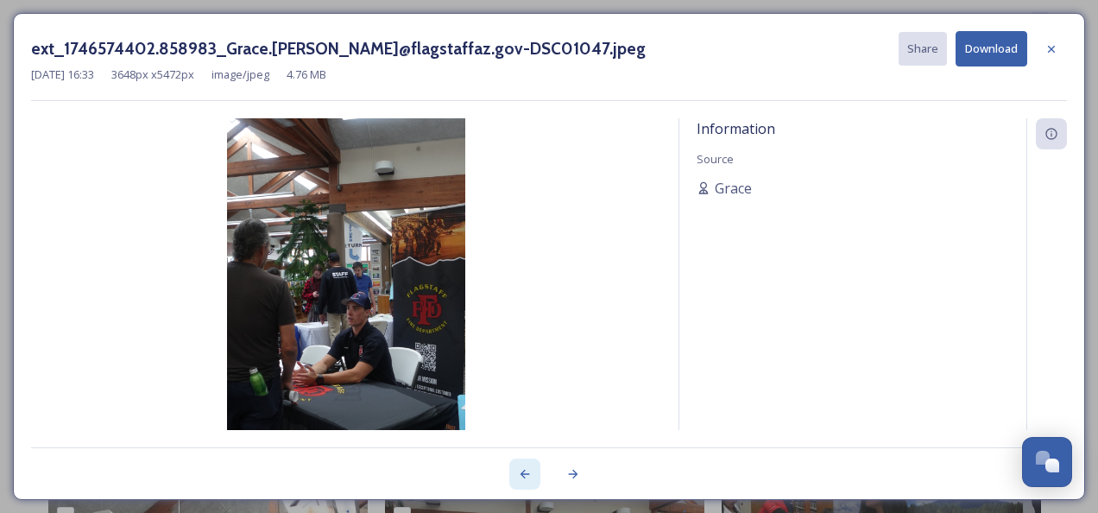
drag, startPoint x: 571, startPoint y: 473, endPoint x: 518, endPoint y: 471, distance: 53.5
click at [518, 471] on icon at bounding box center [525, 474] width 14 height 14
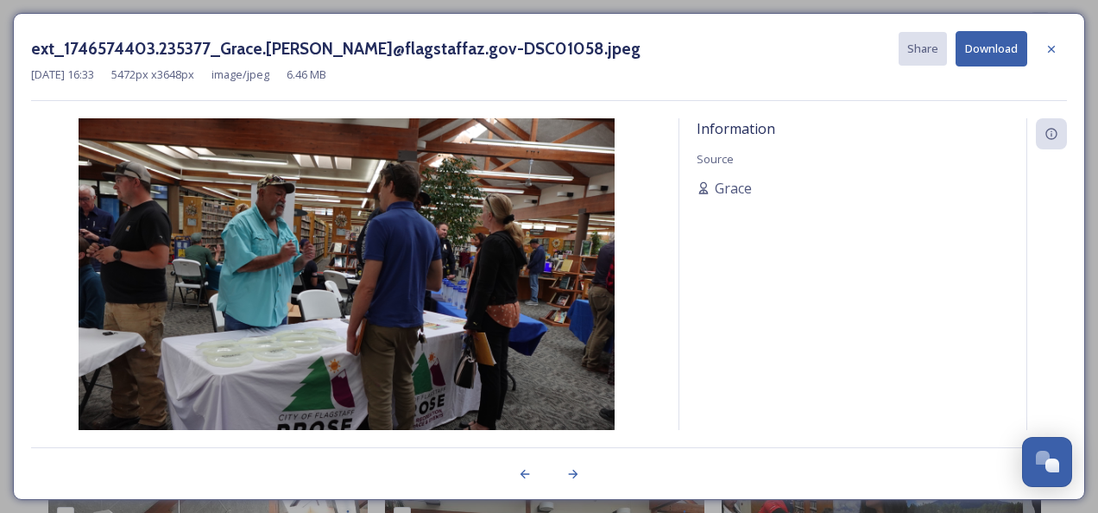
click at [980, 45] on button "Download" at bounding box center [991, 48] width 72 height 35
